Goal: Information Seeking & Learning: Learn about a topic

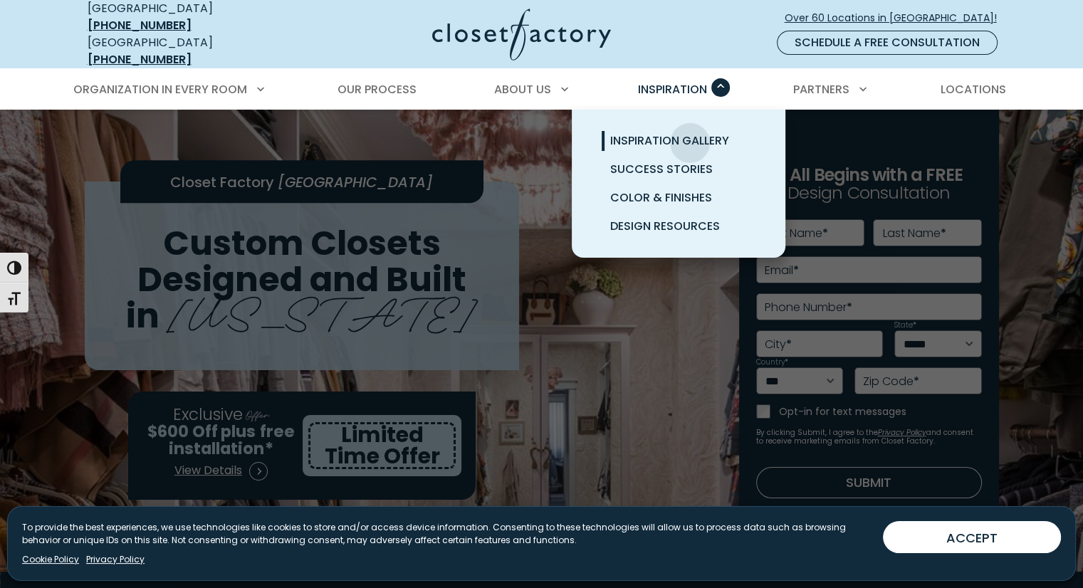
click at [690, 132] on span "Inspiration Gallery" at bounding box center [669, 140] width 119 height 16
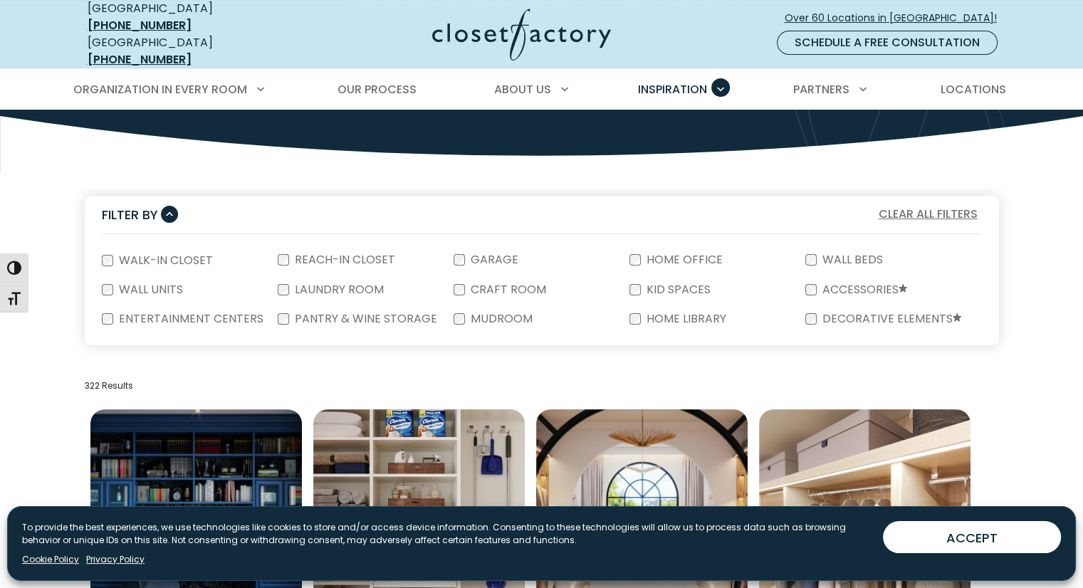
scroll to position [219, 0]
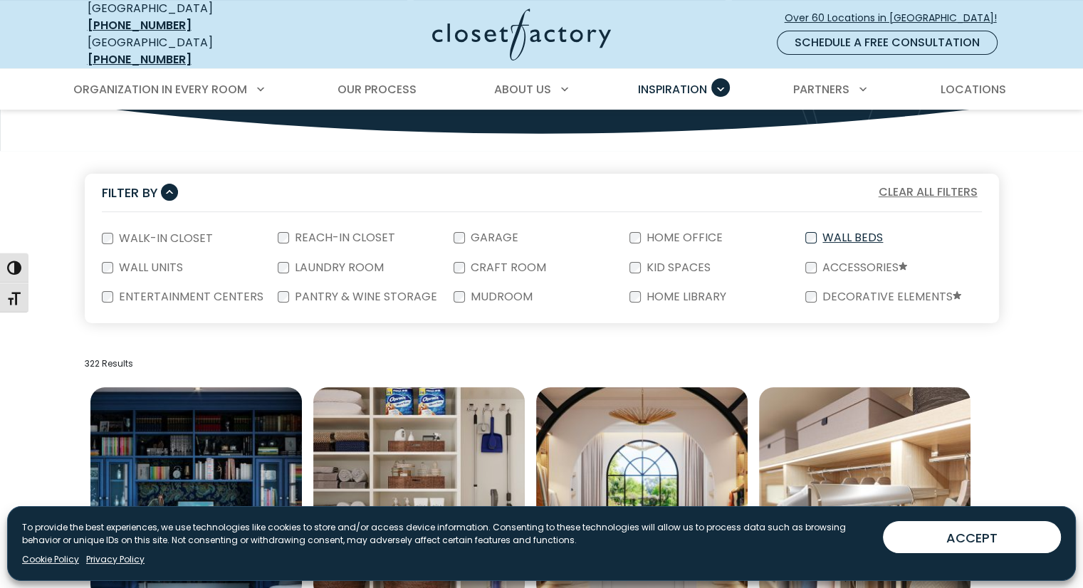
click at [837, 232] on label "Wall Beds" at bounding box center [851, 237] width 69 height 11
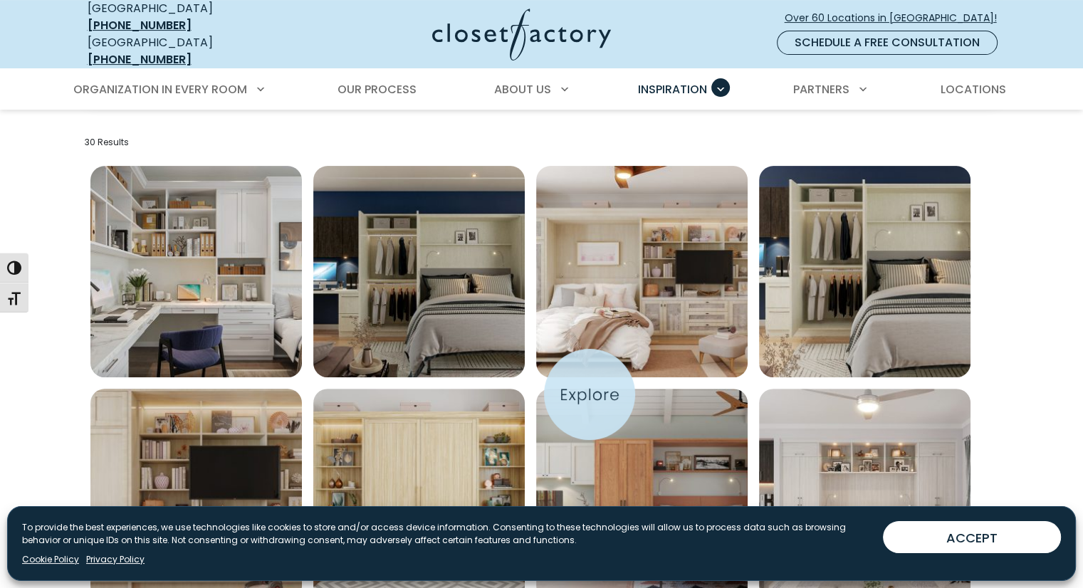
scroll to position [453, 0]
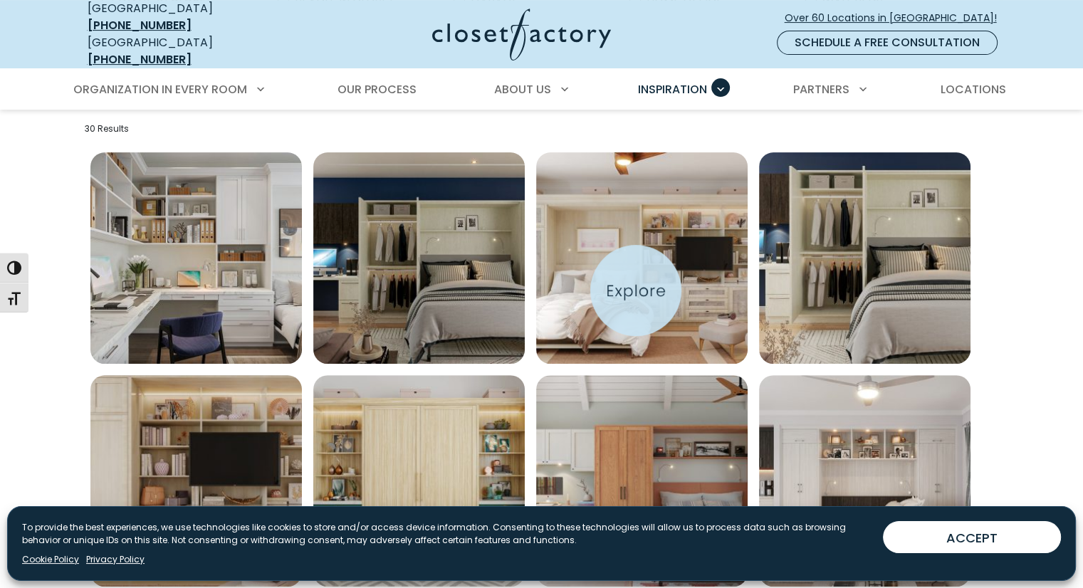
click at [636, 290] on img "Open inspiration gallery to preview enlarged image" at bounding box center [641, 257] width 211 height 211
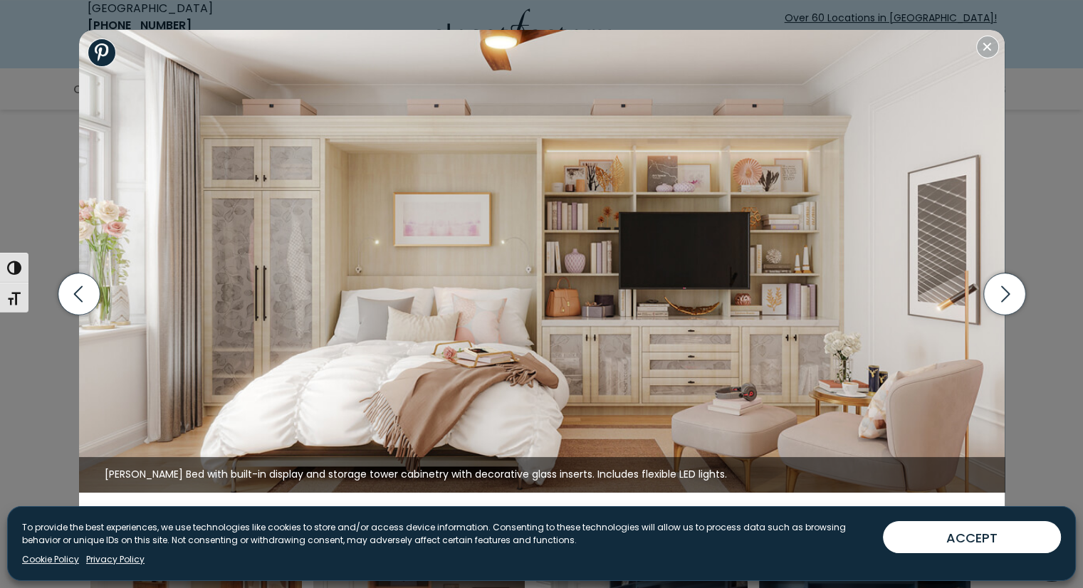
scroll to position [522, 0]
click at [1005, 298] on icon "button" at bounding box center [1004, 294] width 42 height 42
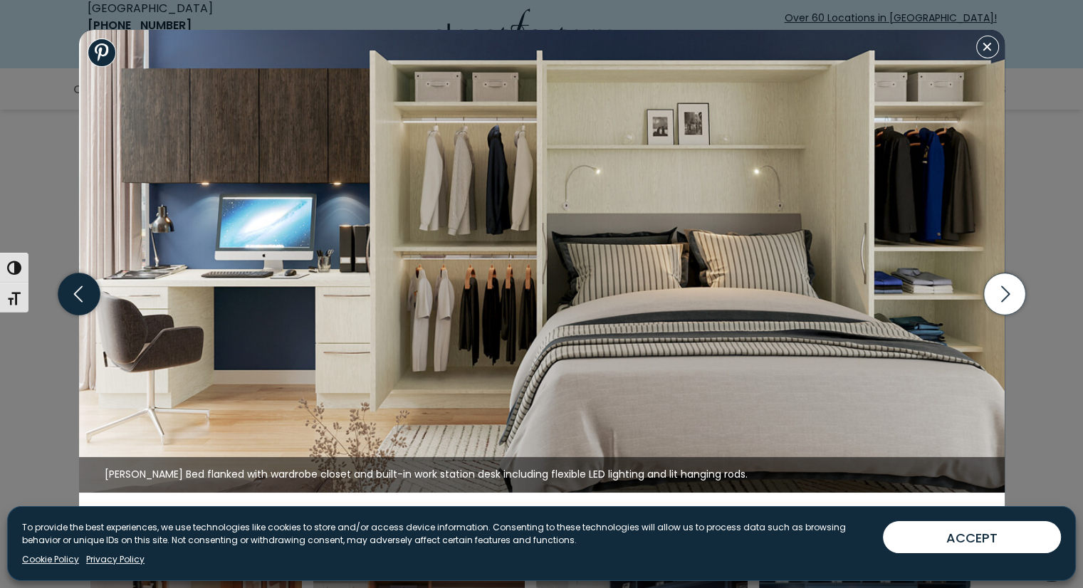
click at [83, 283] on icon "button" at bounding box center [79, 294] width 42 height 42
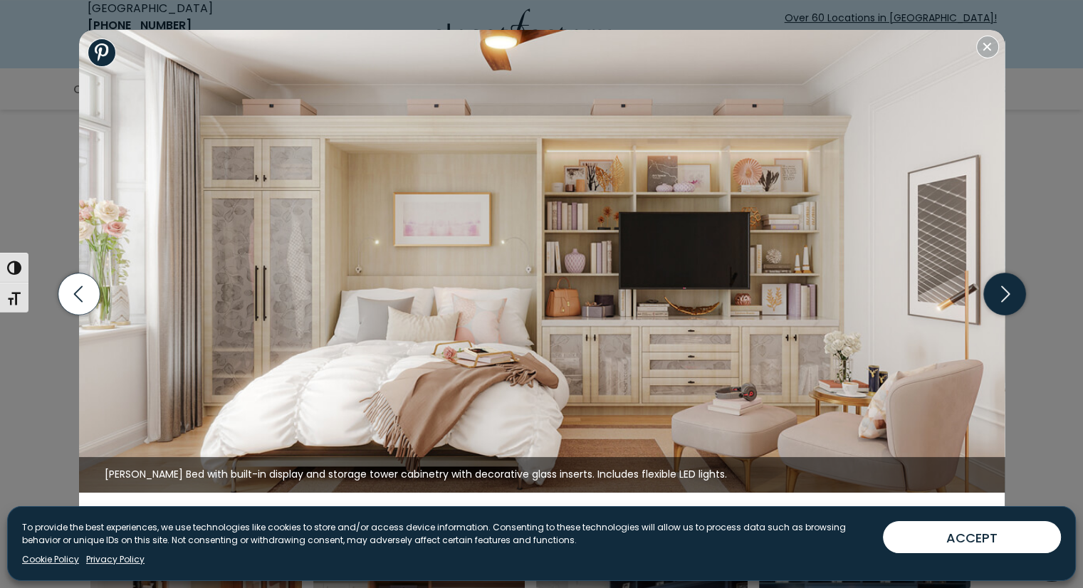
click at [1007, 285] on icon "button" at bounding box center [1004, 294] width 42 height 42
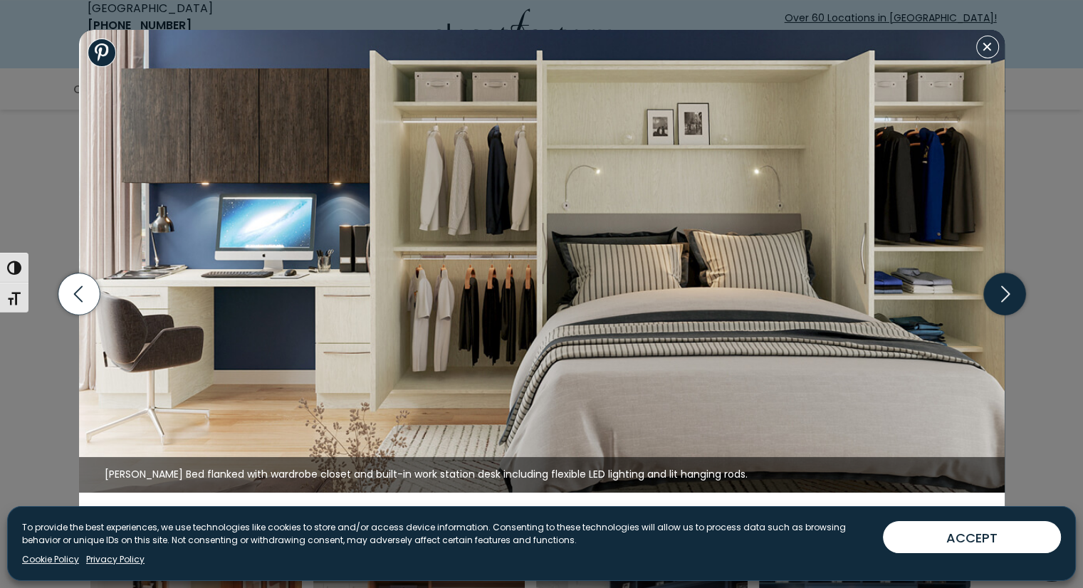
click at [1007, 285] on icon "button" at bounding box center [1004, 294] width 42 height 42
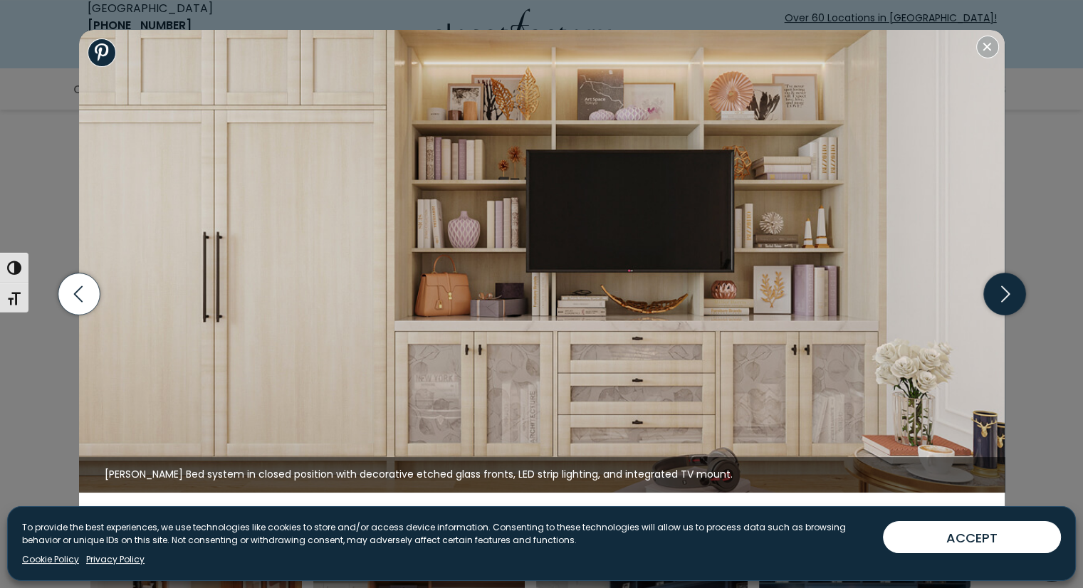
click at [1007, 285] on icon "button" at bounding box center [1004, 294] width 42 height 42
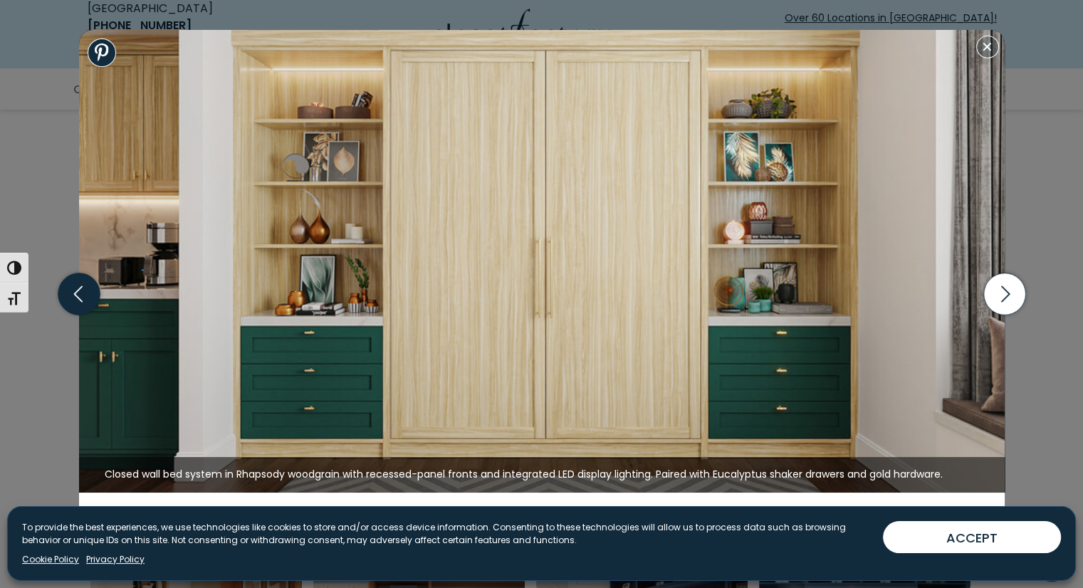
click at [96, 295] on icon "button" at bounding box center [79, 294] width 42 height 42
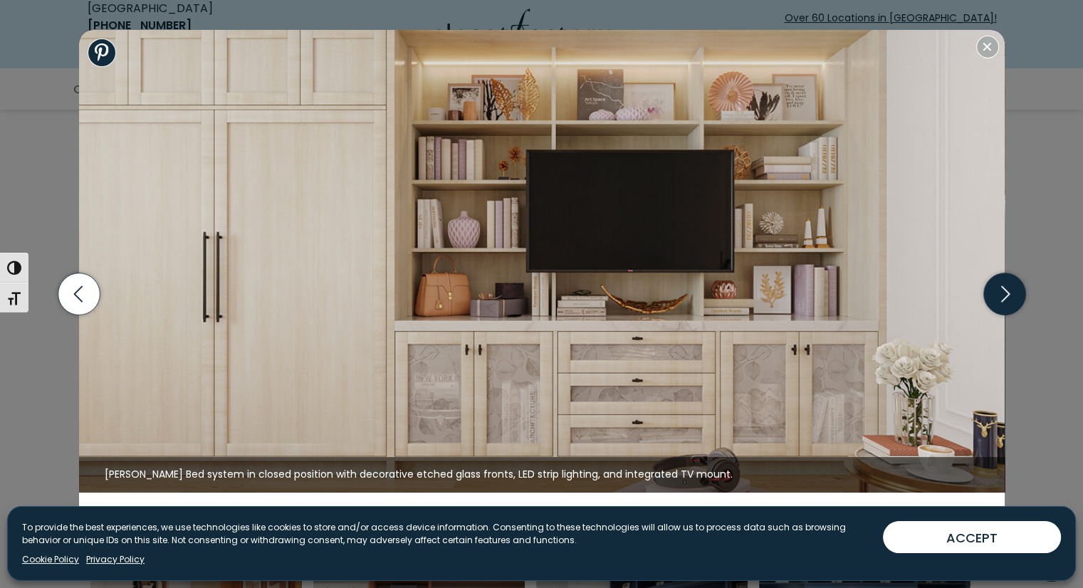
click at [1026, 293] on icon "button" at bounding box center [1004, 293] width 51 height 61
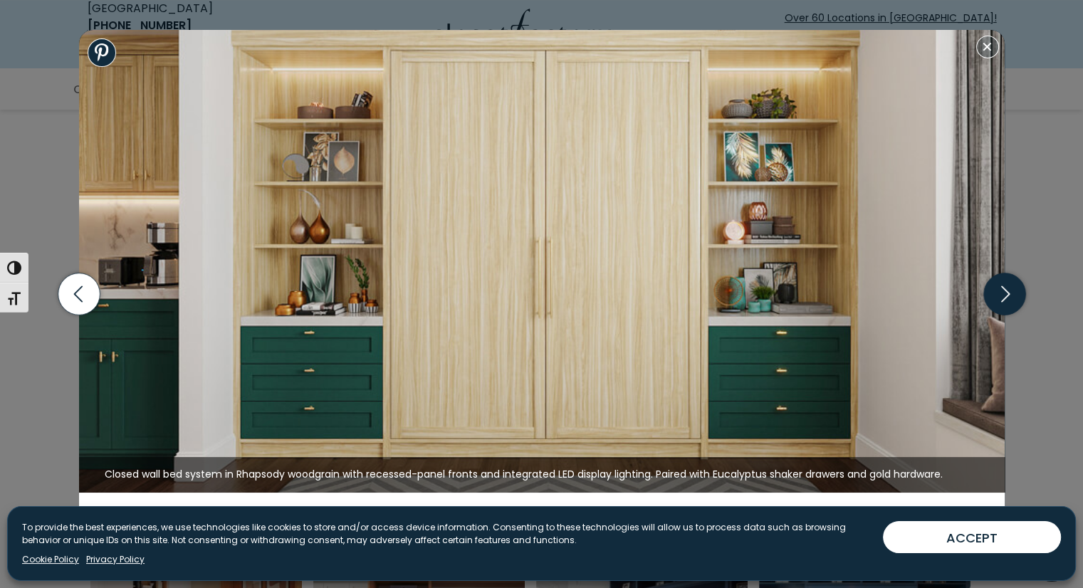
click at [1026, 293] on icon "button" at bounding box center [1004, 293] width 51 height 61
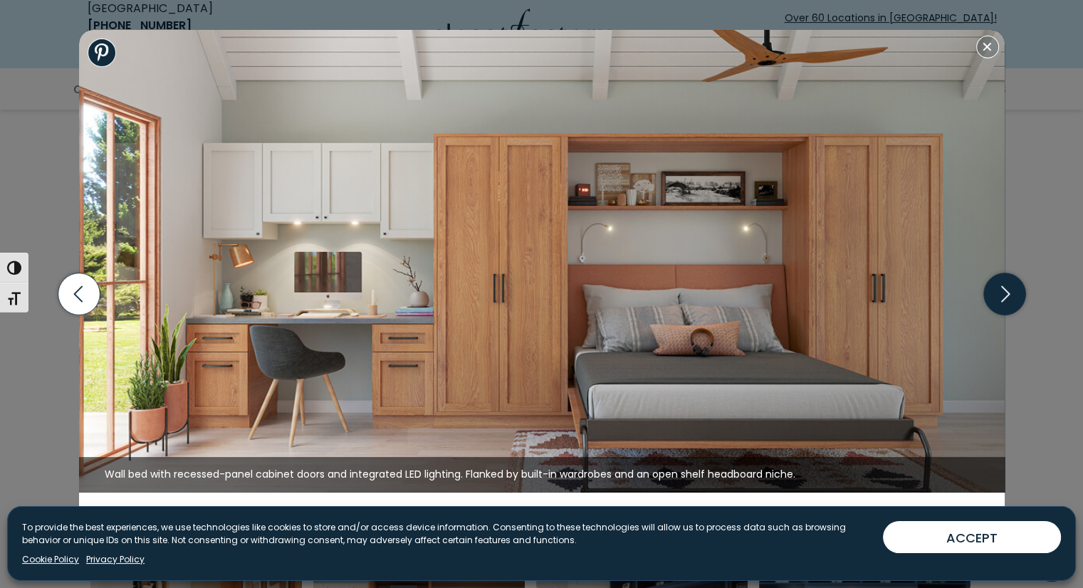
click at [1026, 293] on icon "button" at bounding box center [1004, 293] width 51 height 61
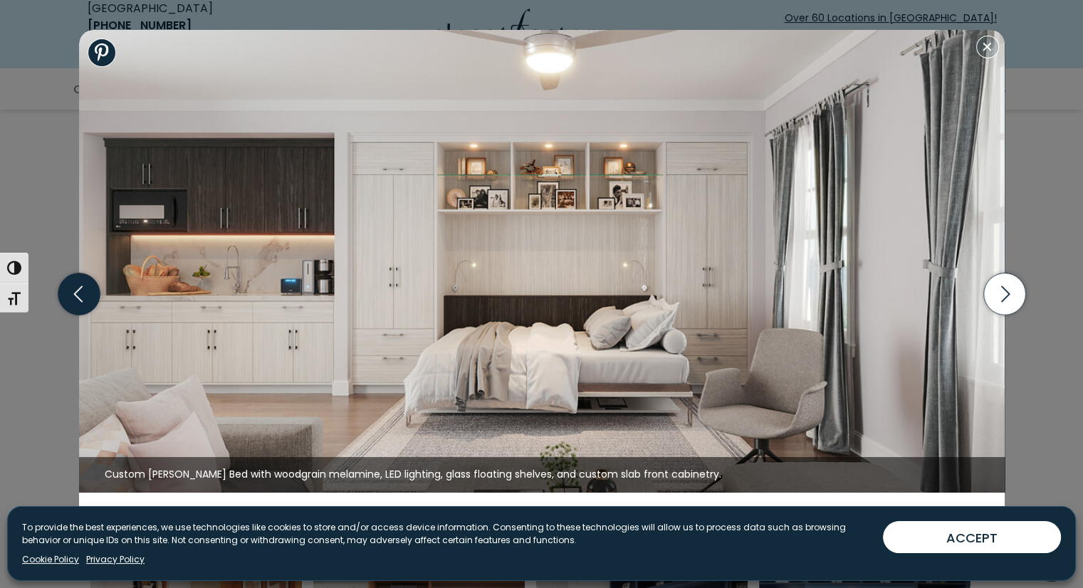
click at [78, 294] on icon "button" at bounding box center [79, 294] width 42 height 42
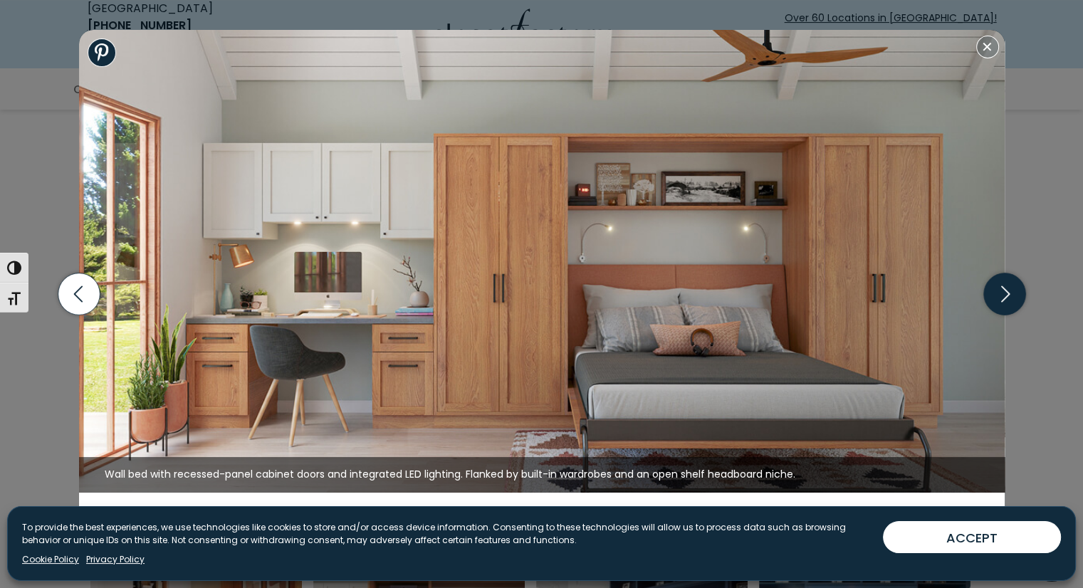
drag, startPoint x: 966, startPoint y: 283, endPoint x: 1002, endPoint y: 290, distance: 37.1
click at [967, 285] on img at bounding box center [541, 261] width 925 height 463
click at [1016, 293] on icon "button" at bounding box center [1004, 294] width 42 height 42
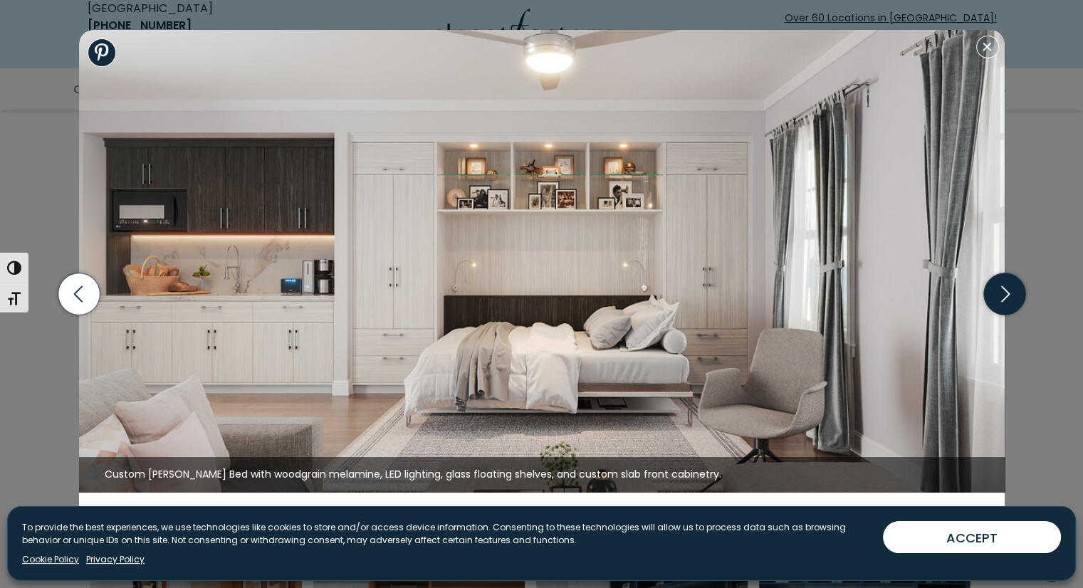
click at [1016, 293] on icon "button" at bounding box center [1004, 294] width 42 height 42
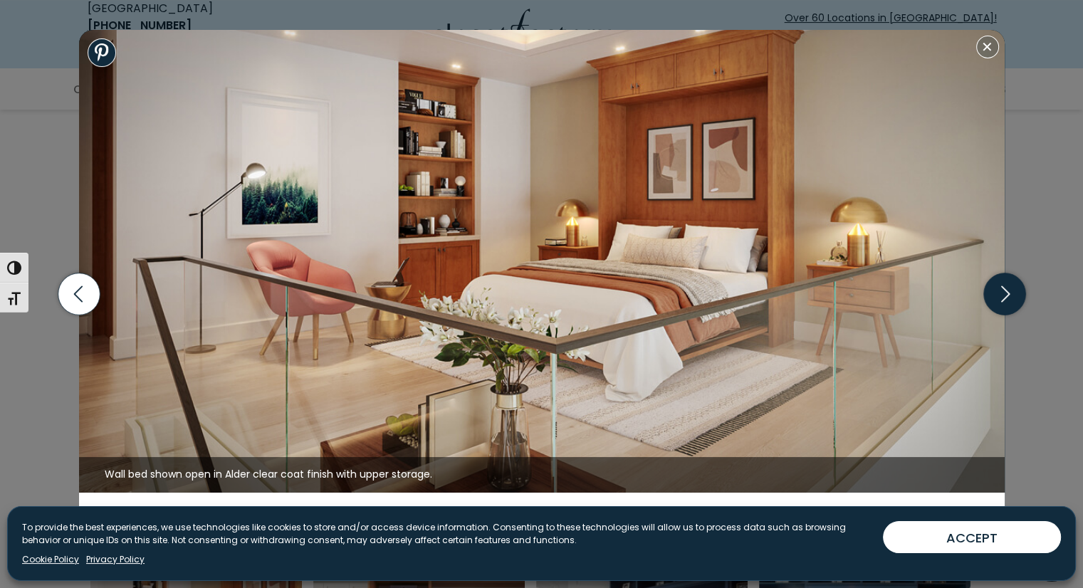
click at [1016, 293] on icon "button" at bounding box center [1004, 294] width 42 height 42
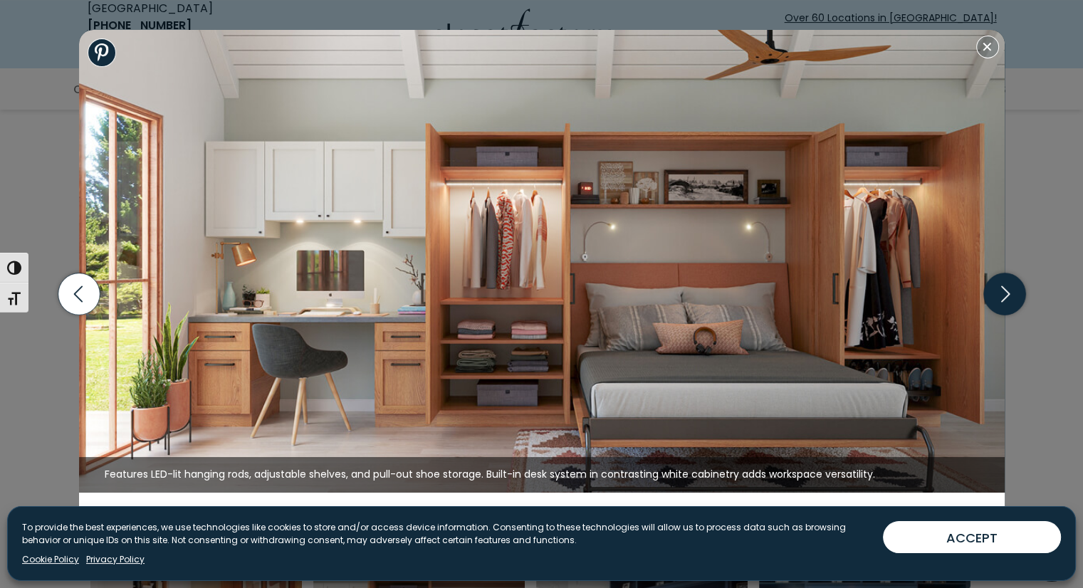
click at [1016, 293] on icon "button" at bounding box center [1004, 294] width 42 height 42
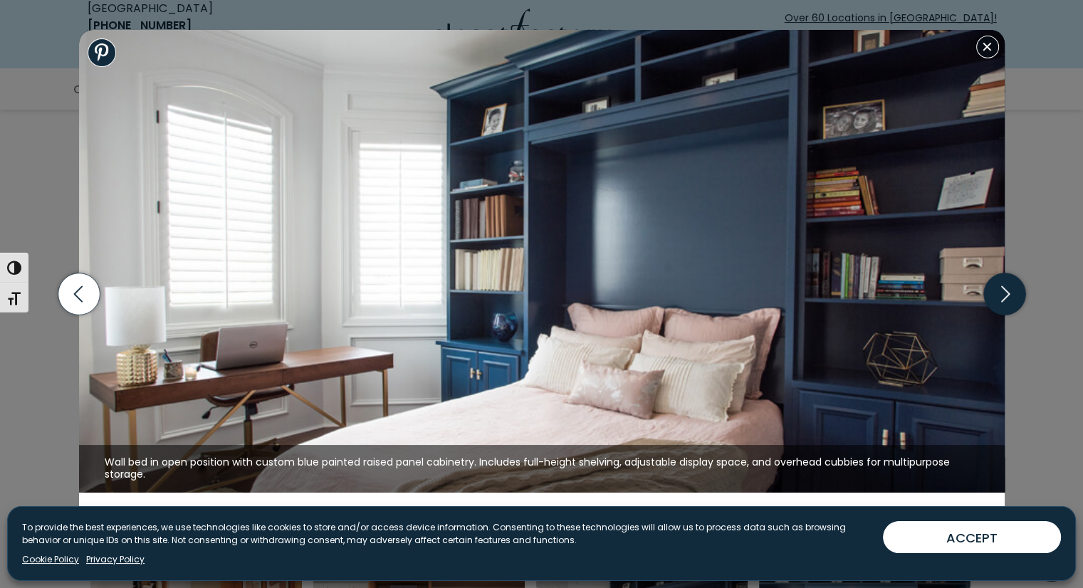
click at [1016, 293] on icon "button" at bounding box center [1004, 294] width 42 height 42
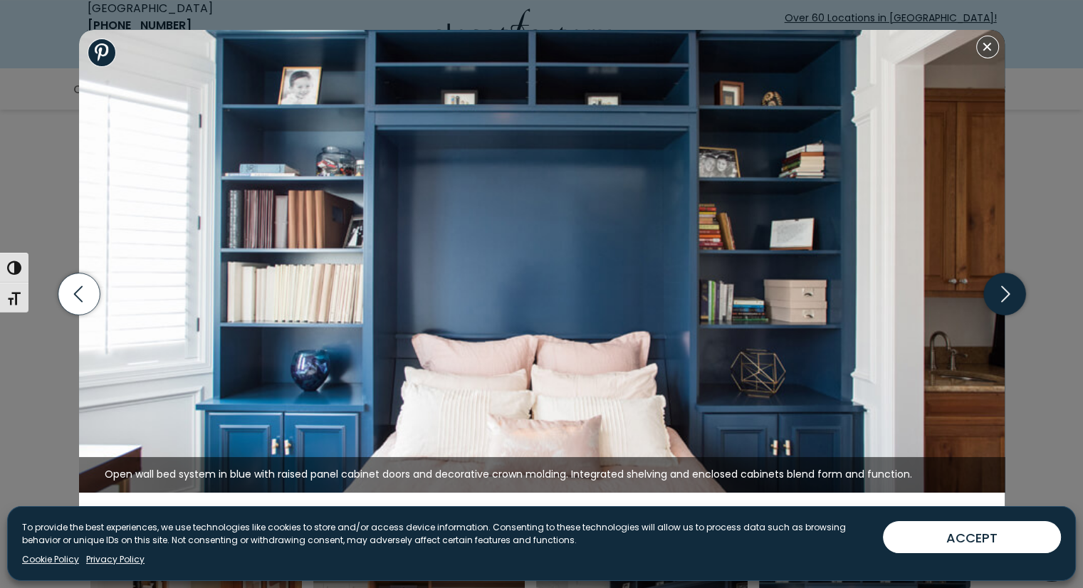
click at [1016, 293] on icon "button" at bounding box center [1004, 294] width 42 height 42
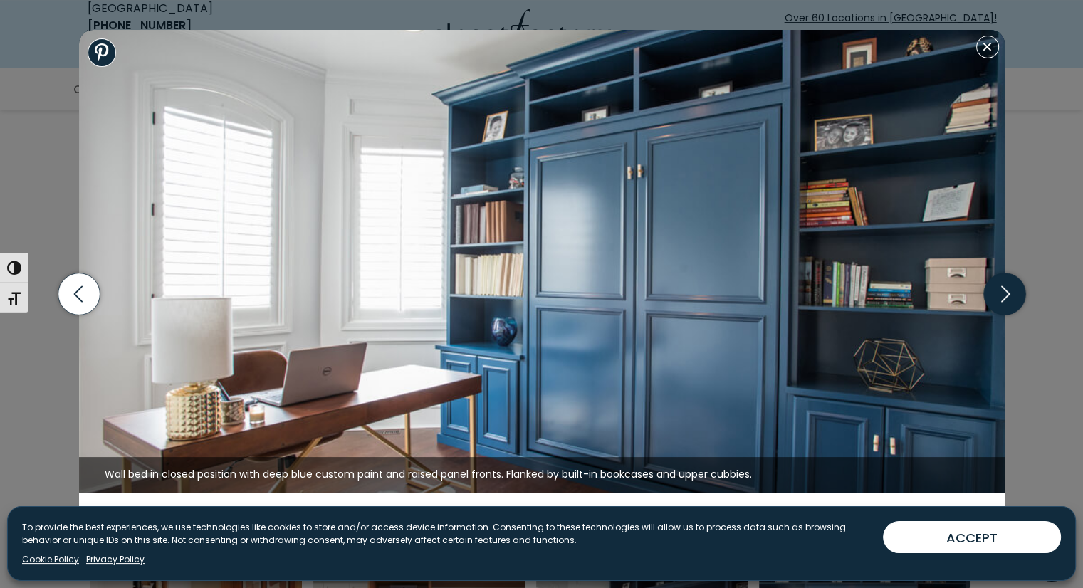
click at [1016, 293] on icon "button" at bounding box center [1004, 294] width 42 height 42
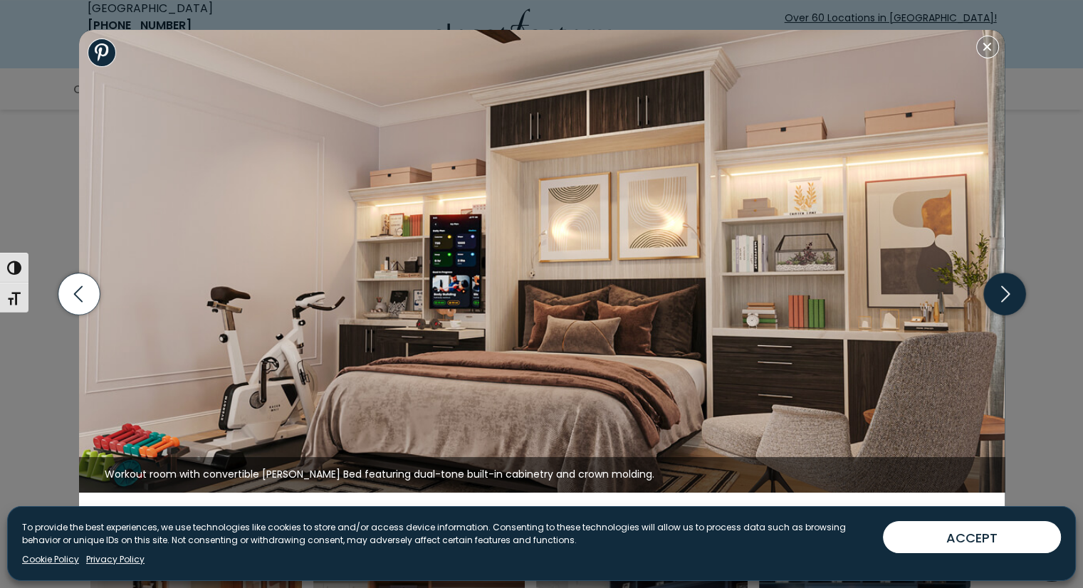
click at [1016, 293] on icon "button" at bounding box center [1004, 294] width 42 height 42
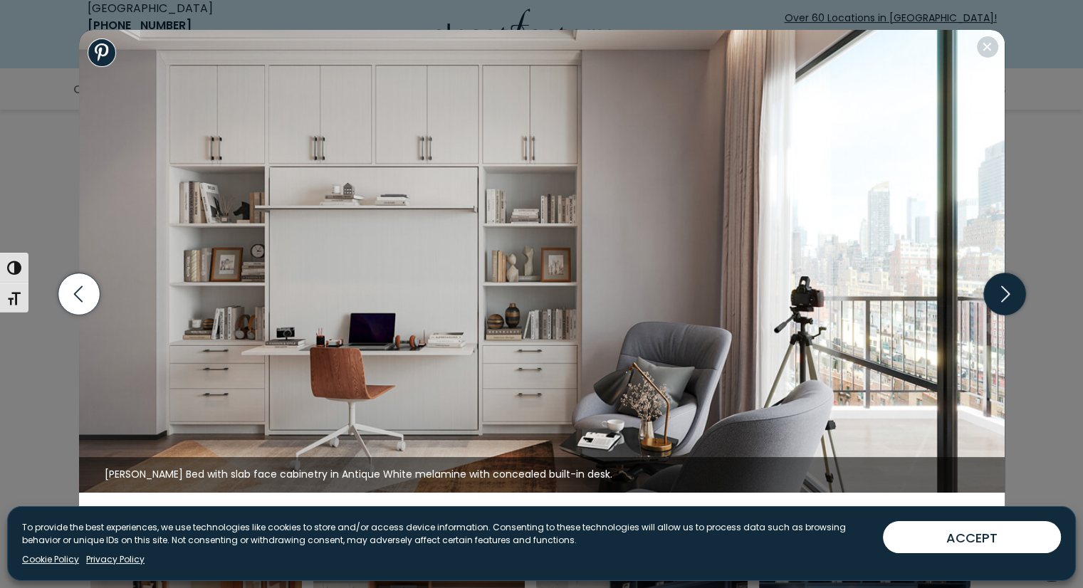
click at [1008, 292] on icon "button" at bounding box center [1004, 294] width 42 height 42
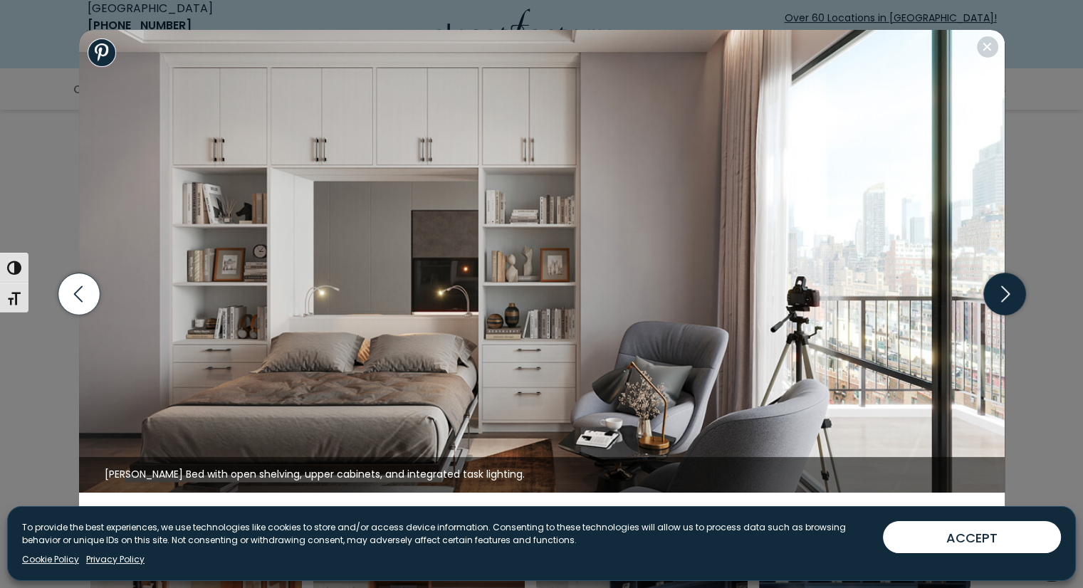
click at [1008, 292] on icon "button" at bounding box center [1004, 294] width 42 height 42
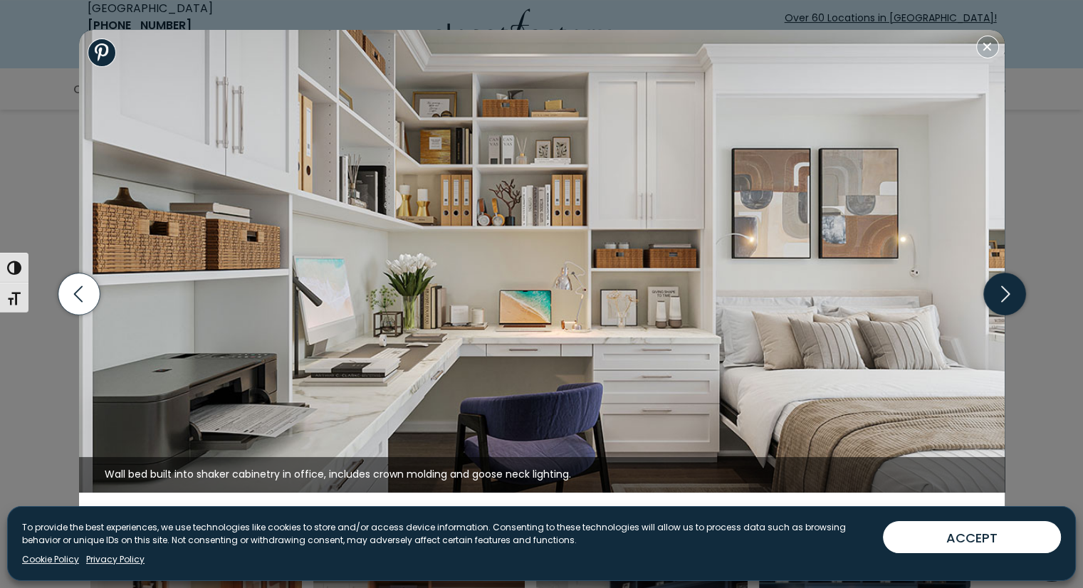
click at [1008, 292] on icon "button" at bounding box center [1004, 294] width 42 height 42
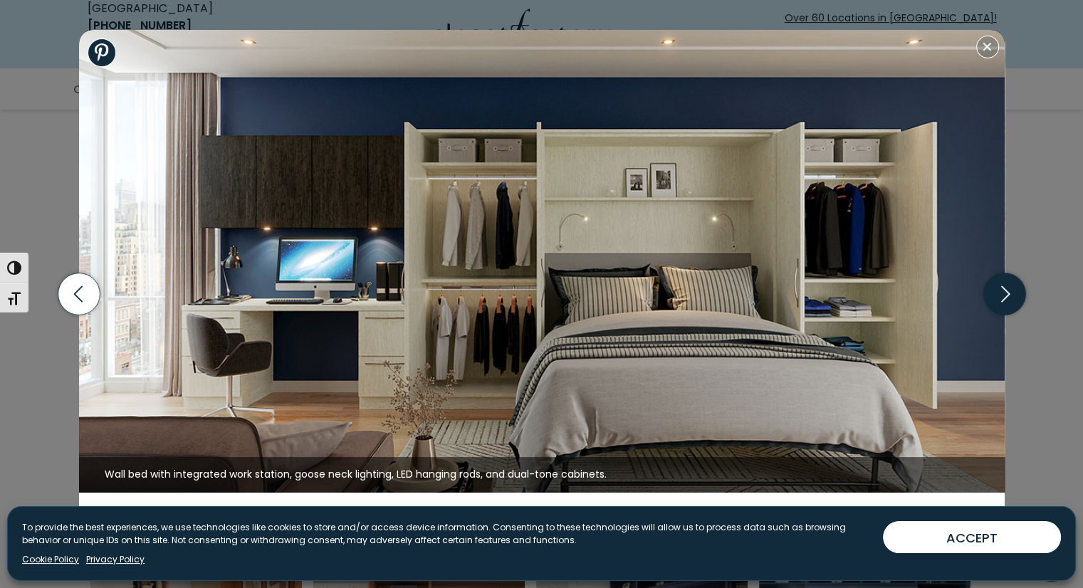
click at [1008, 292] on icon "button" at bounding box center [1004, 294] width 42 height 42
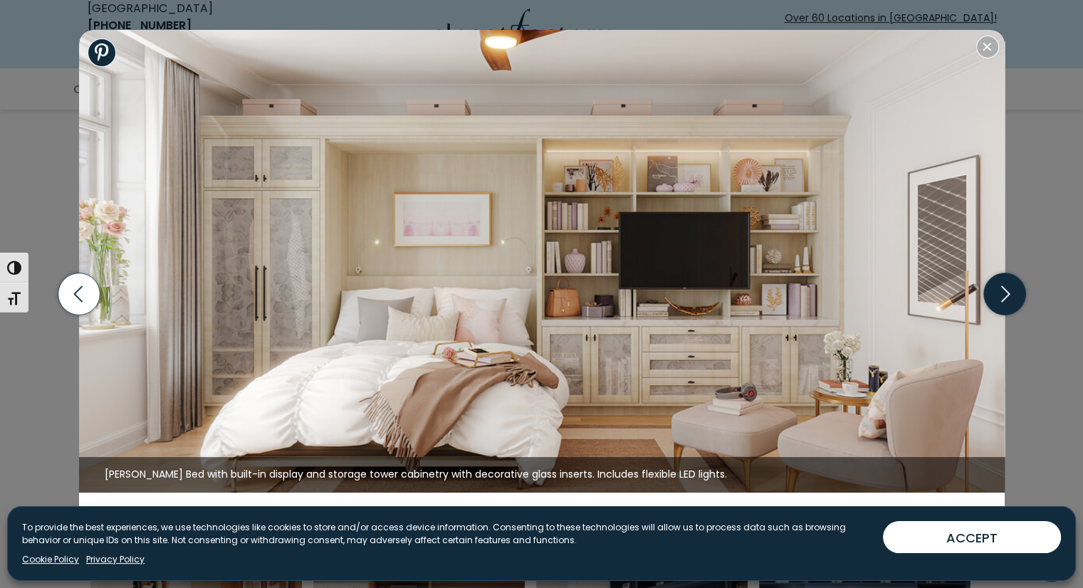
click at [1008, 292] on icon "button" at bounding box center [1004, 294] width 42 height 42
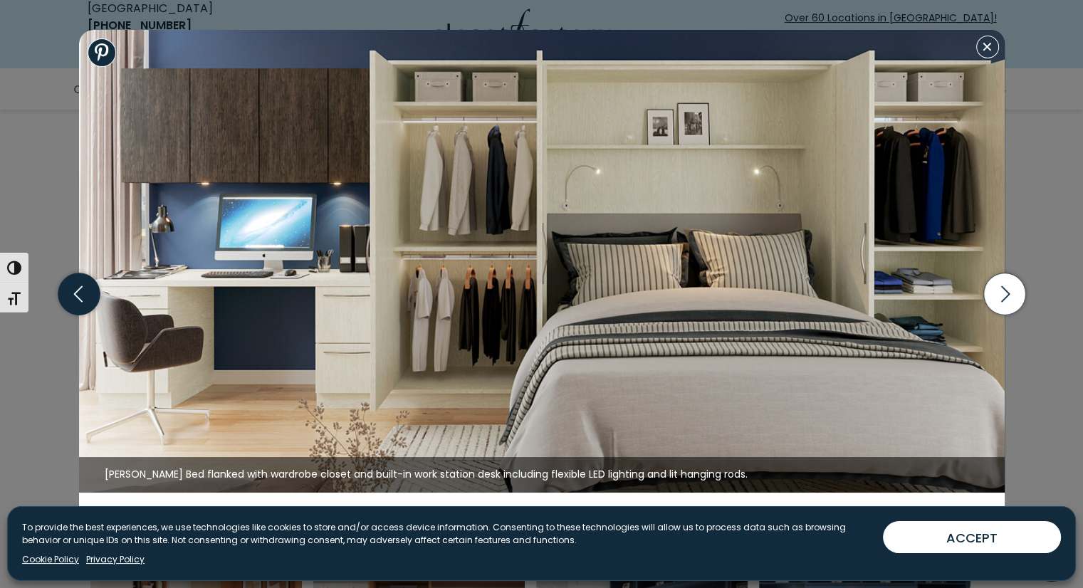
click at [83, 288] on icon "button" at bounding box center [79, 294] width 42 height 42
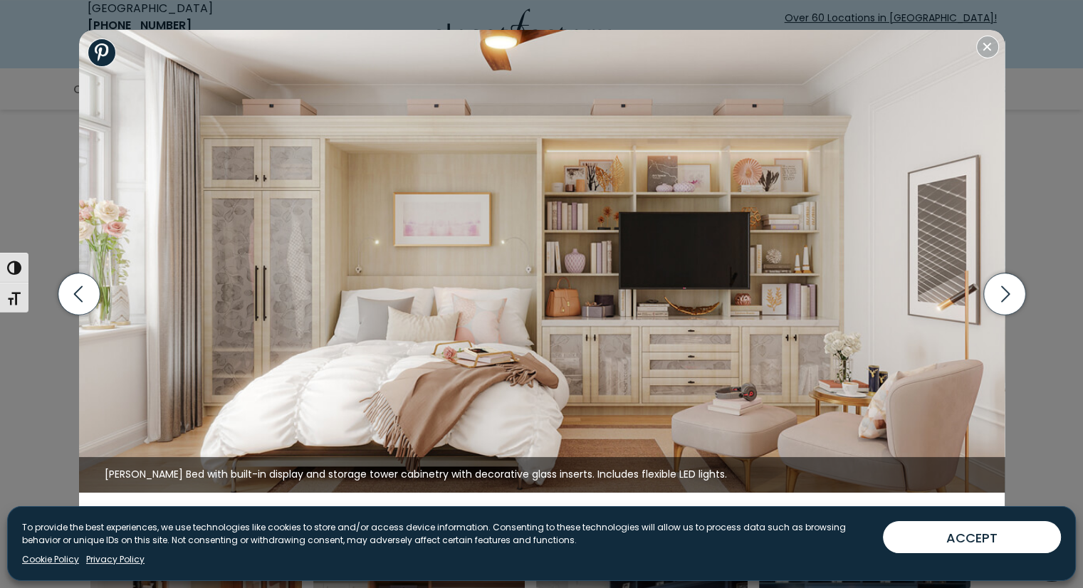
scroll to position [523, 0]
